Goal: Check status: Check status

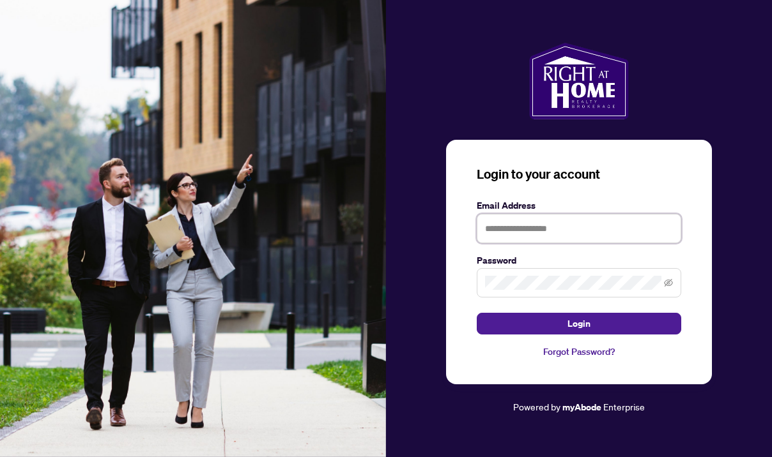
click at [540, 227] on input "text" at bounding box center [578, 228] width 204 height 29
type input "**********"
click at [579, 324] on button "Login" at bounding box center [578, 324] width 204 height 22
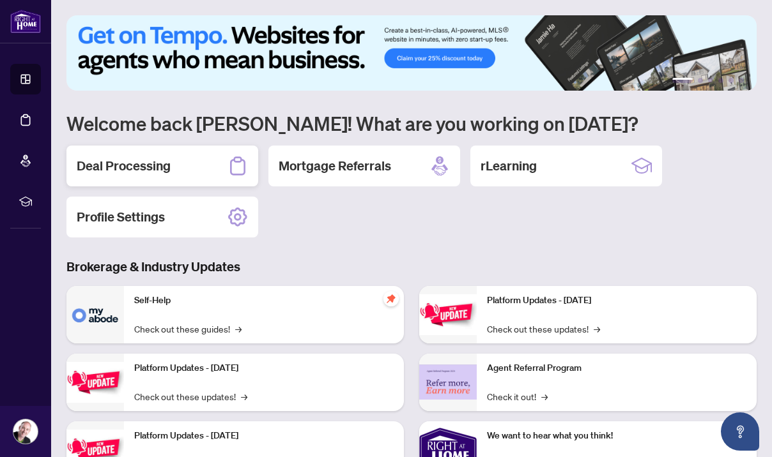
click at [143, 167] on h2 "Deal Processing" at bounding box center [124, 166] width 94 height 18
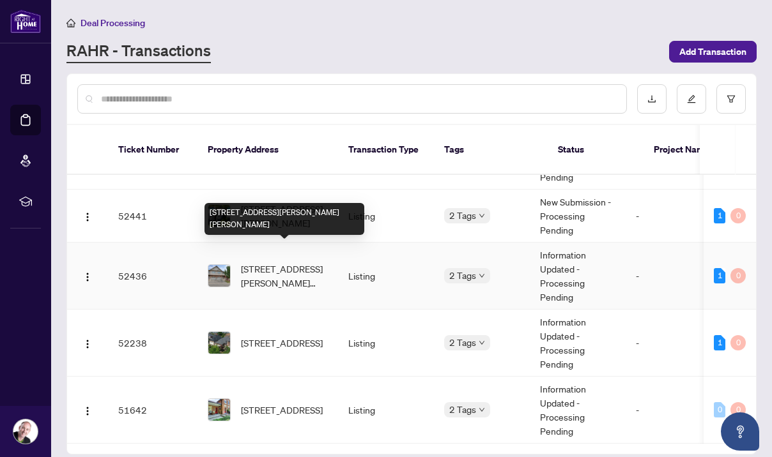
scroll to position [162, 0]
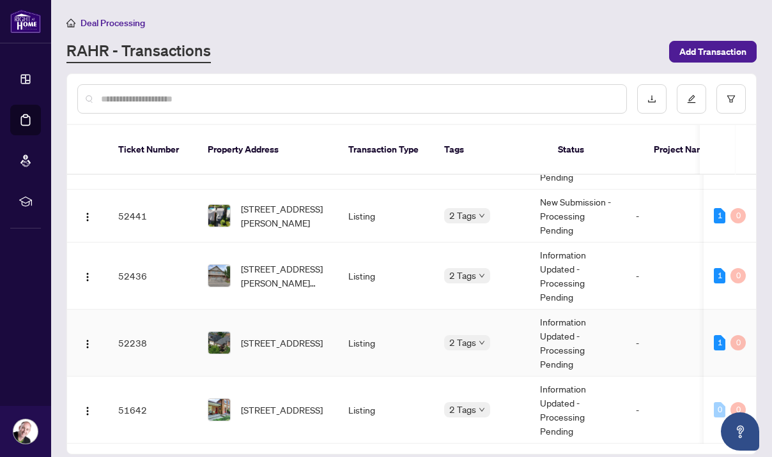
click at [583, 317] on td "Information Updated - Processing Pending" at bounding box center [578, 343] width 96 height 67
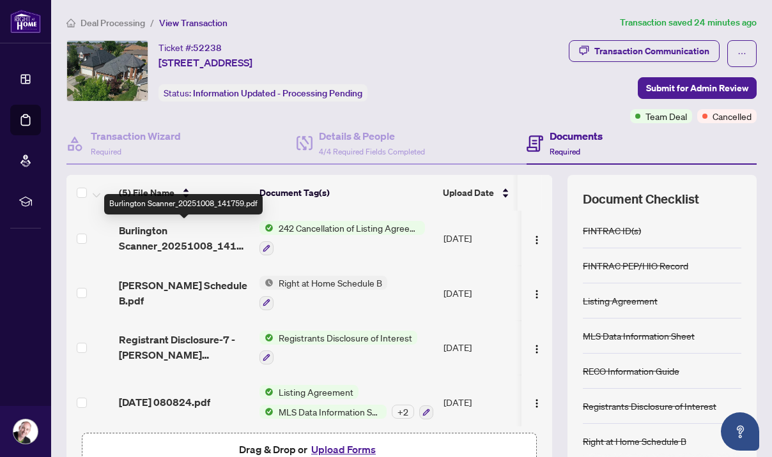
click at [149, 231] on span "Burlington Scanner_20251008_141759.pdf" at bounding box center [184, 238] width 130 height 31
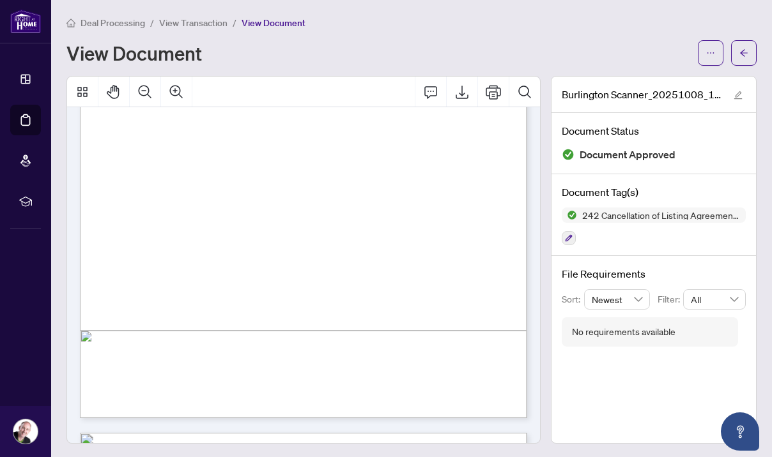
scroll to position [278, 0]
click at [421, 22] on div "Deal Processing / View Transaction / View Document" at bounding box center [411, 22] width 690 height 15
click at [743, 52] on icon "arrow-left" at bounding box center [743, 53] width 9 height 9
